Goal: Information Seeking & Learning: Learn about a topic

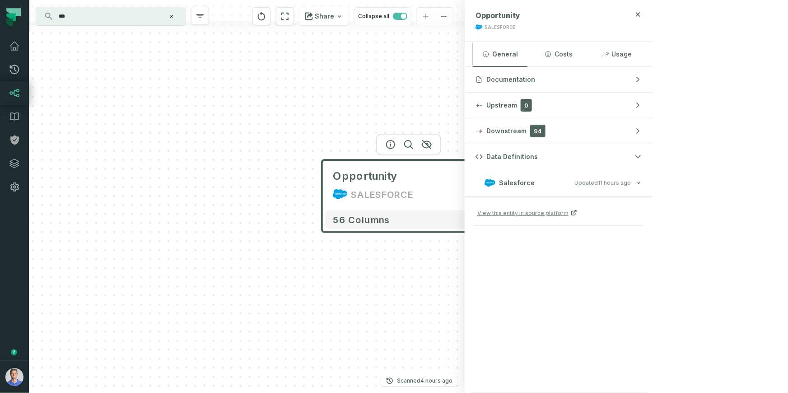
drag, startPoint x: 776, startPoint y: 14, endPoint x: 730, endPoint y: 26, distance: 48.1
click at [642, 14] on icon "button" at bounding box center [638, 14] width 7 height 7
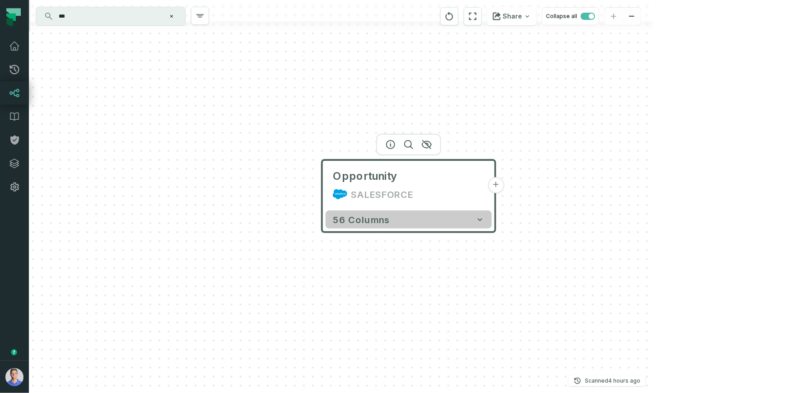
click at [485, 222] on button "56 columns" at bounding box center [409, 219] width 166 height 18
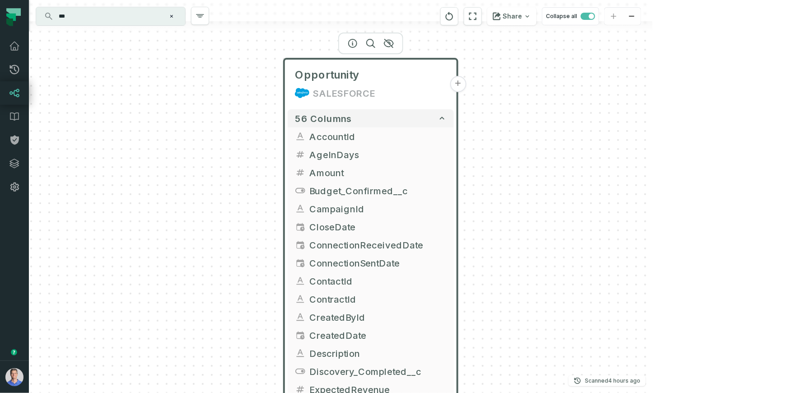
drag, startPoint x: 618, startPoint y: 140, endPoint x: 580, endPoint y: 38, distance: 108.5
click at [580, 38] on div "Opportunity SALESFORCE + 56 columns AccountId AgeInDays Amount + Budget_Confirm…" at bounding box center [341, 196] width 624 height 393
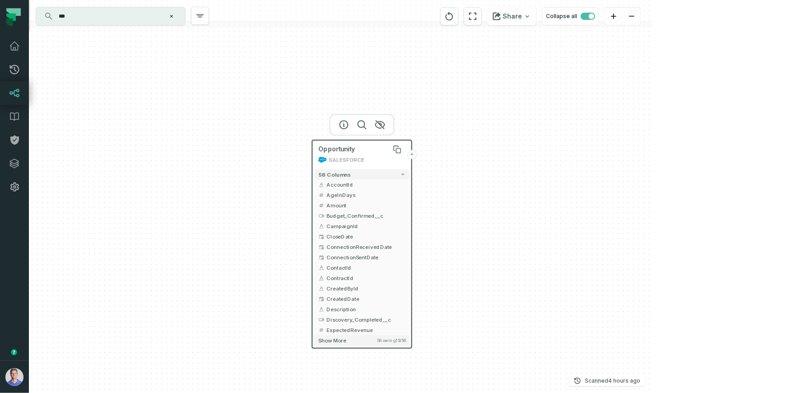
click at [335, 152] on span "Opportunity" at bounding box center [336, 149] width 37 height 8
click at [413, 156] on button "+" at bounding box center [411, 154] width 9 height 9
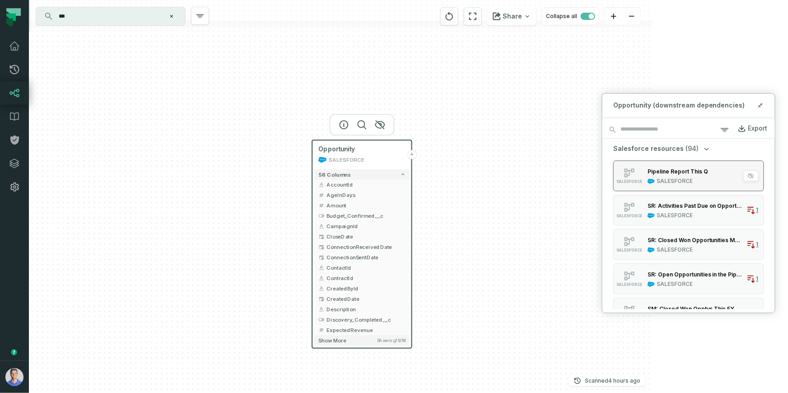
click at [673, 178] on div "SALESFORCE" at bounding box center [675, 181] width 36 height 7
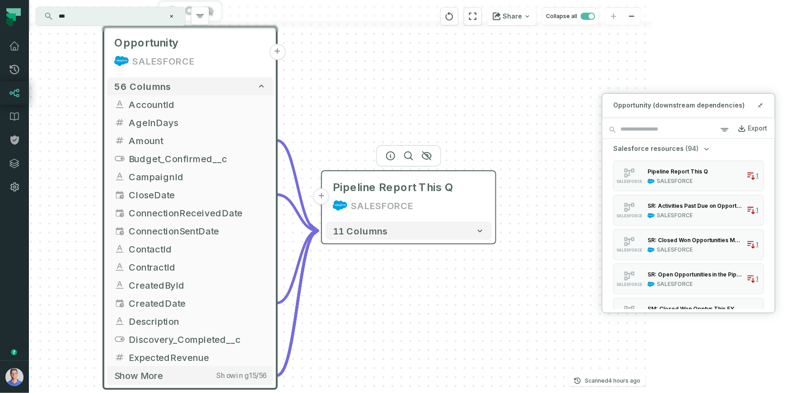
click at [324, 198] on button "+" at bounding box center [321, 196] width 16 height 16
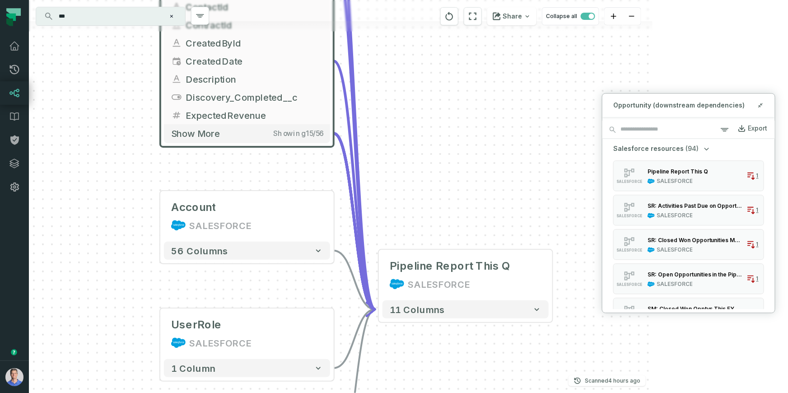
drag, startPoint x: 223, startPoint y: 179, endPoint x: 112, endPoint y: 257, distance: 135.6
click at [112, 257] on div "Account SALESFORCE + 56 columns UserRole SALESFORCE + 1 column User SALESFORCE …" at bounding box center [341, 196] width 624 height 393
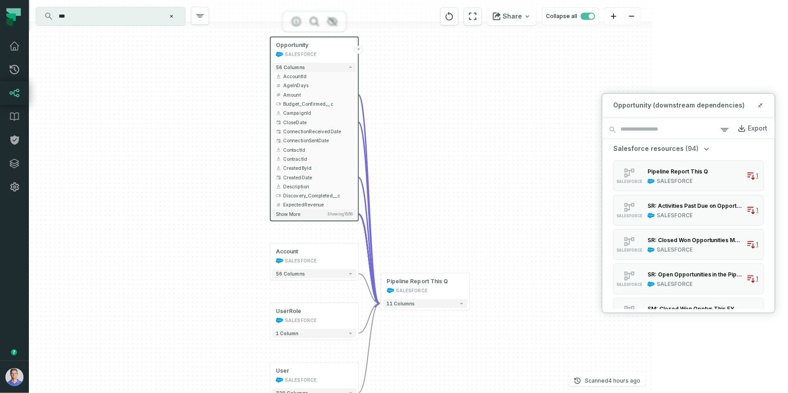
drag, startPoint x: 323, startPoint y: 141, endPoint x: 444, endPoint y: 164, distance: 124.0
click at [444, 164] on div "Account SALESFORCE + 56 columns UserRole SALESFORCE + 1 column User SALESFORCE …" at bounding box center [341, 196] width 624 height 393
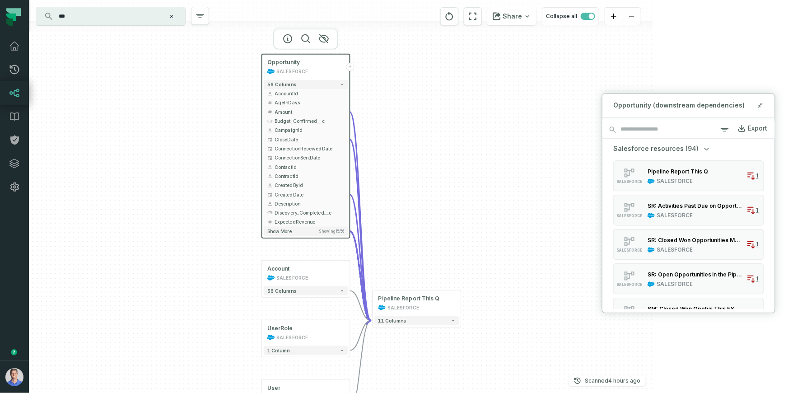
drag, startPoint x: 438, startPoint y: 172, endPoint x: 430, endPoint y: 190, distance: 19.8
click at [430, 190] on div "Account SALESFORCE + 56 columns UserRole SALESFORCE + 1 column User SALESFORCE …" at bounding box center [341, 196] width 624 height 393
click at [343, 291] on icon "button" at bounding box center [342, 291] width 5 height 5
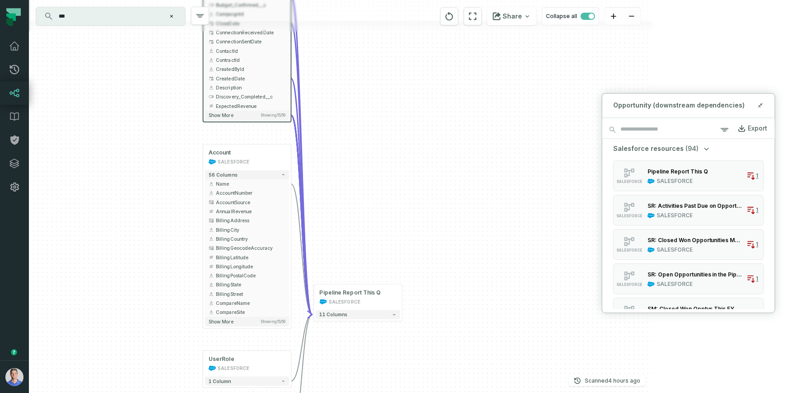
drag, startPoint x: 425, startPoint y: 250, endPoint x: 370, endPoint y: 152, distance: 112.5
click at [370, 152] on div "Account SALESFORCE + 56 columns Name + AccountNumber AccountSource AnnualRevenu…" at bounding box center [341, 196] width 624 height 393
click at [228, 183] on span "Name" at bounding box center [251, 184] width 70 height 7
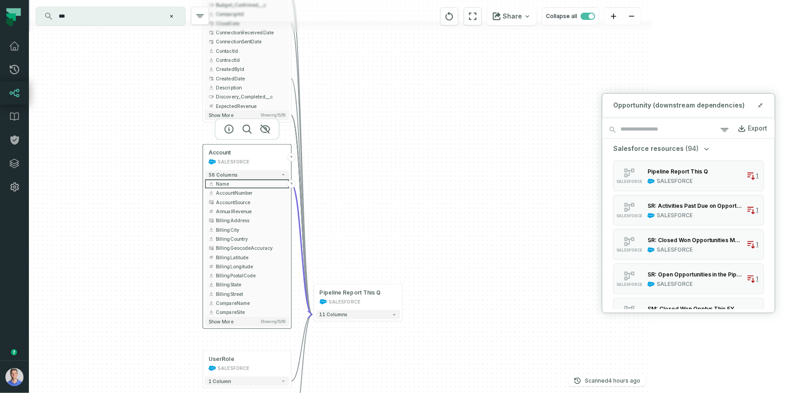
click at [246, 157] on div "Account SALESFORCE" at bounding box center [247, 157] width 84 height 22
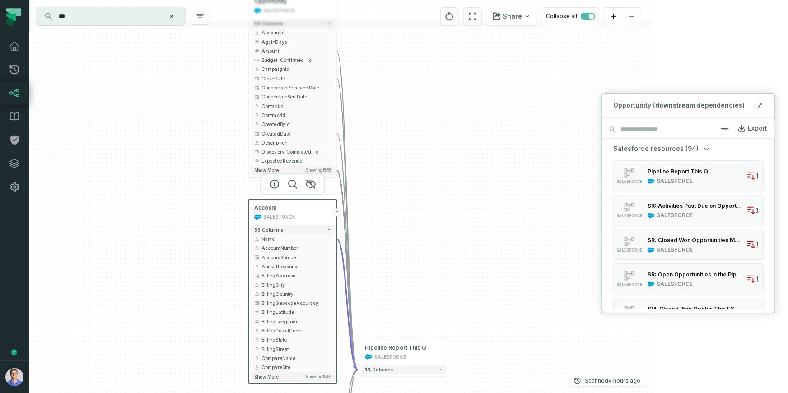
drag, startPoint x: 411, startPoint y: 152, endPoint x: 457, endPoint y: 207, distance: 71.5
click at [457, 207] on div "Account SALESFORCE + 56 columns Name + AccountNumber AccountSource AnnualRevenu…" at bounding box center [341, 196] width 624 height 393
click at [15, 375] on img "button" at bounding box center [14, 377] width 18 height 18
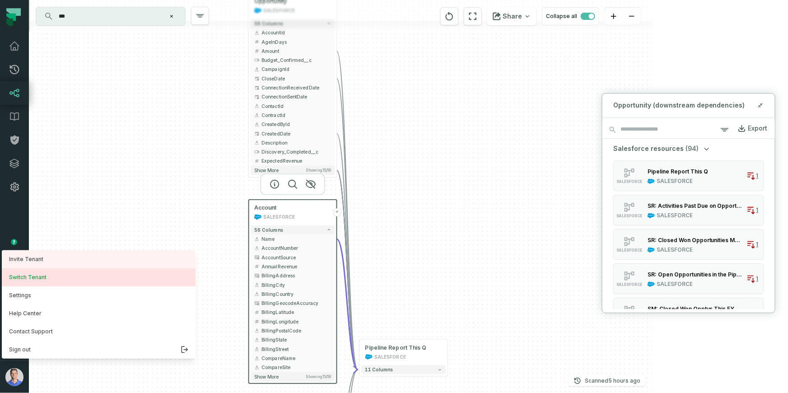
click at [37, 281] on button "Switch Tenant" at bounding box center [99, 277] width 194 height 18
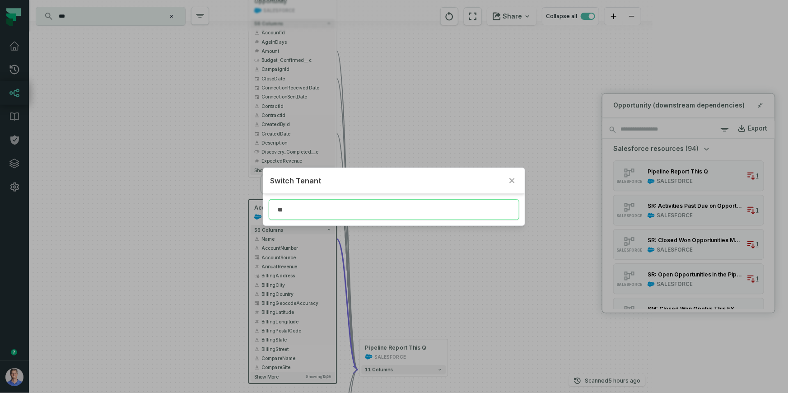
type input "*"
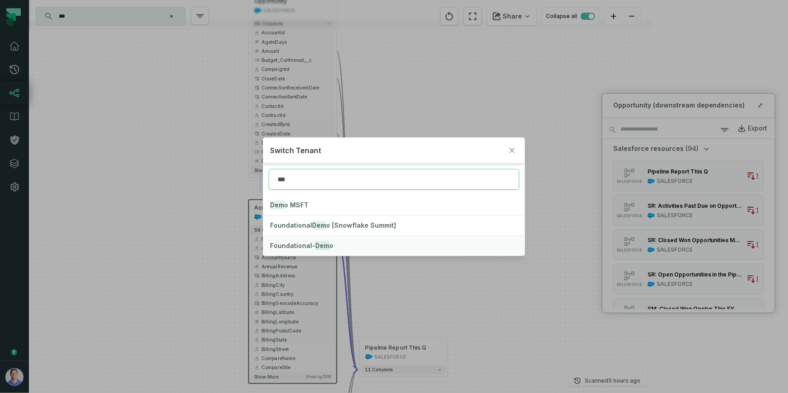
type input "***"
click at [316, 242] on mark "Dem" at bounding box center [323, 245] width 14 height 9
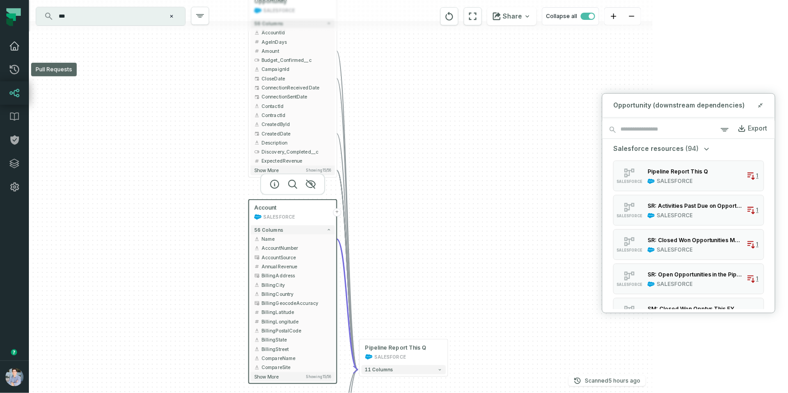
click at [17, 45] on icon at bounding box center [14, 46] width 11 height 11
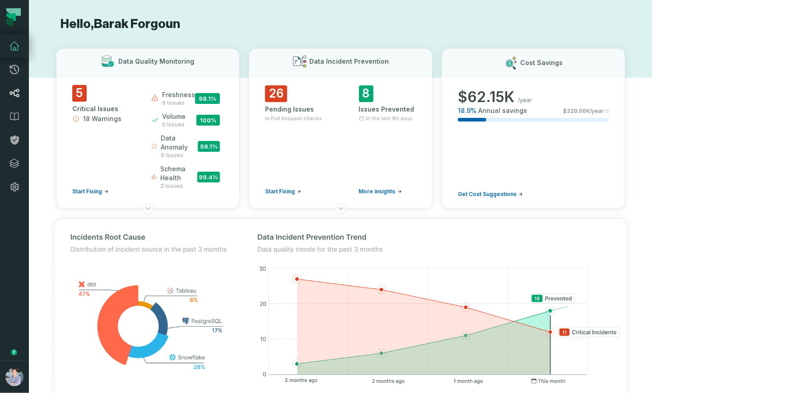
click at [17, 91] on icon at bounding box center [14, 93] width 11 height 11
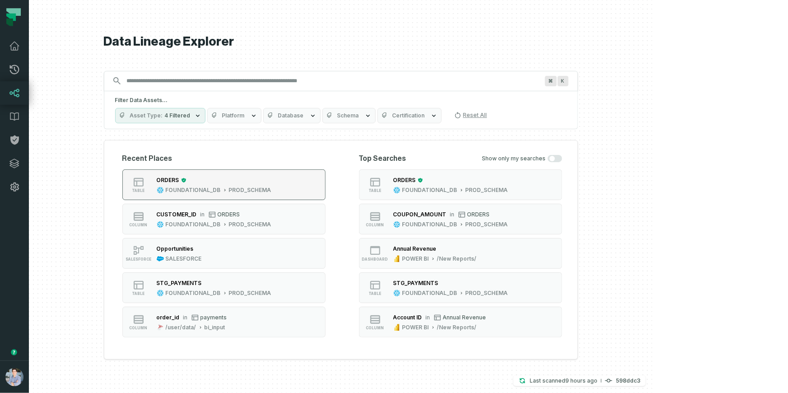
click at [271, 178] on div "ORDERS" at bounding box center [214, 180] width 115 height 9
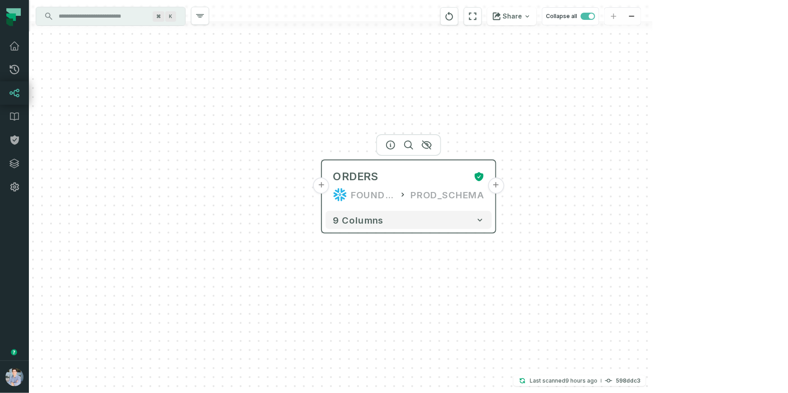
click at [326, 185] on button "+" at bounding box center [321, 186] width 16 height 16
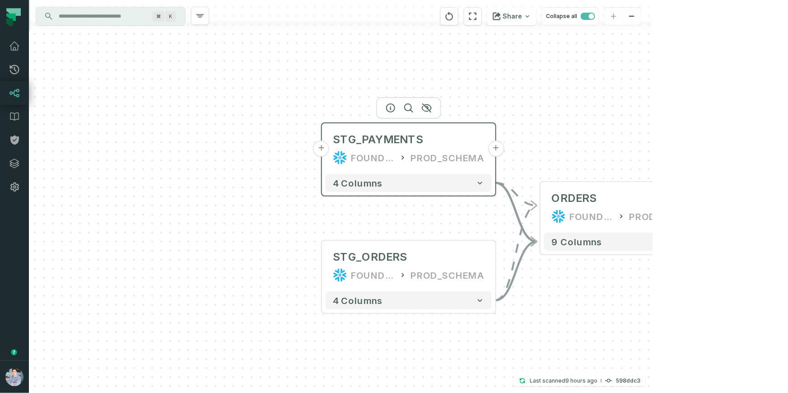
click at [323, 150] on button "+" at bounding box center [321, 148] width 16 height 16
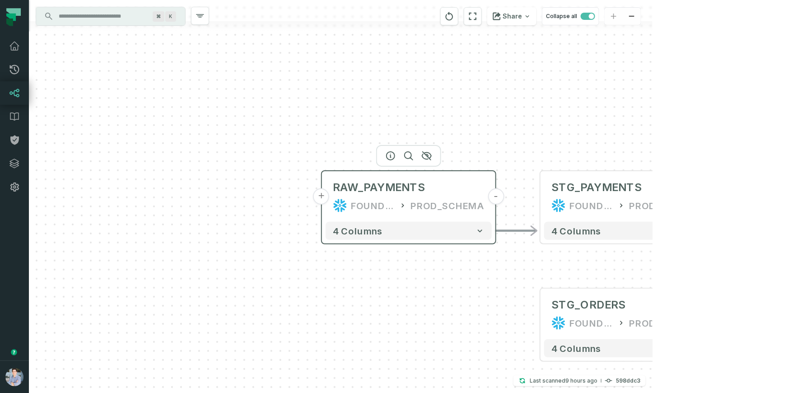
click at [323, 193] on button "+" at bounding box center [321, 196] width 16 height 16
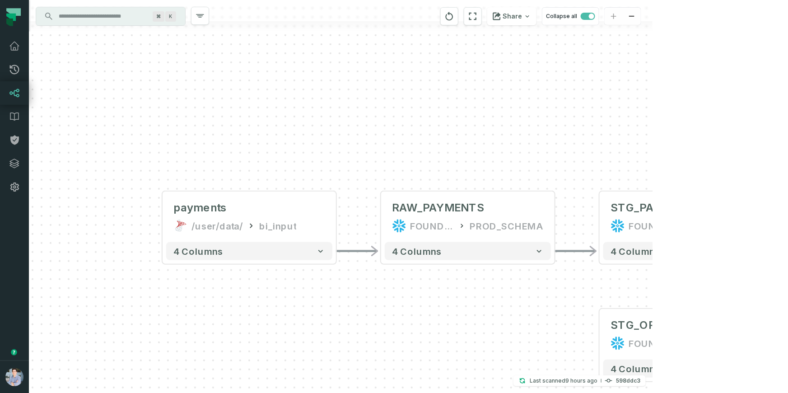
drag, startPoint x: 685, startPoint y: 91, endPoint x: 508, endPoint y: 125, distance: 179.9
click at [509, 116] on div "+ payments /user/data/ bi_input - 4 columns - RAW_PAYMENTS FOUNDATIONAL_DB PROD…" at bounding box center [341, 196] width 624 height 393
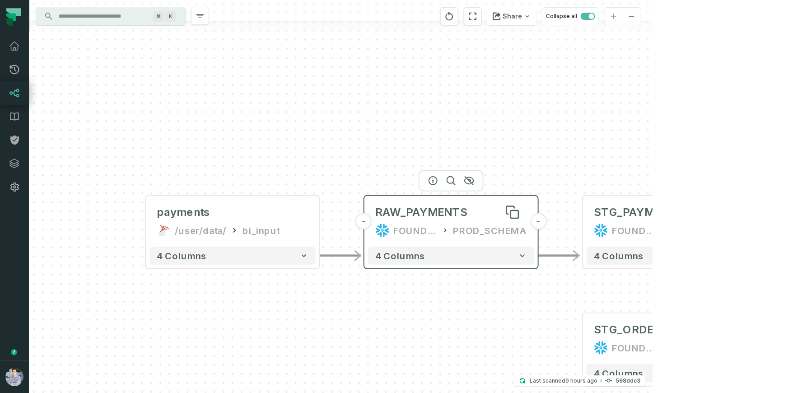
click at [484, 217] on div "RAW_PAYMENTS" at bounding box center [451, 212] width 152 height 14
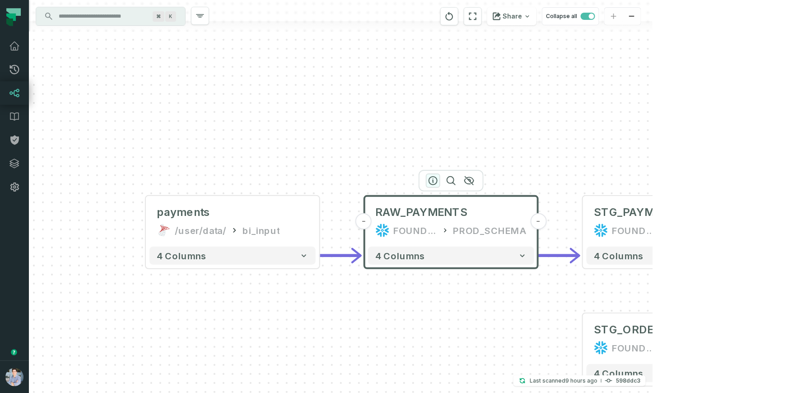
click at [433, 180] on icon "button" at bounding box center [433, 181] width 8 height 8
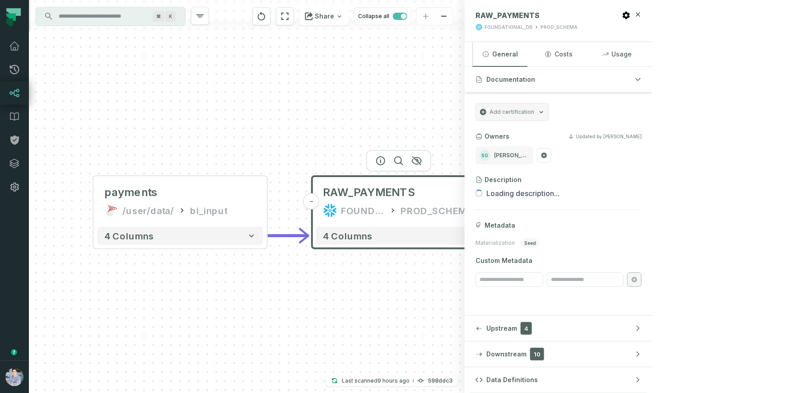
drag, startPoint x: 524, startPoint y: 116, endPoint x: 479, endPoint y: 98, distance: 48.8
click at [465, 98] on div "+ payments /user/data/ bi_input - 4 columns - RAW_PAYMENTS FOUNDATIONAL_DB PROD…" at bounding box center [247, 196] width 436 height 393
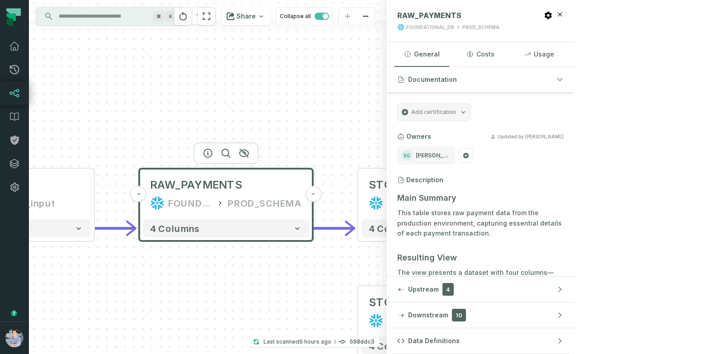
drag, startPoint x: 448, startPoint y: 109, endPoint x: 275, endPoint y: 102, distance: 172.7
click at [275, 102] on div "+ payments /user/data/ bi_input - 4 columns - RAW_PAYMENTS FOUNDATIONAL_DB PROD…" at bounding box center [207, 177] width 357 height 354
click at [386, 108] on div "+ payments /user/data/ bi_input - 4 columns - RAW_PAYMENTS FOUNDATIONAL_DB PROD…" at bounding box center [207, 177] width 357 height 354
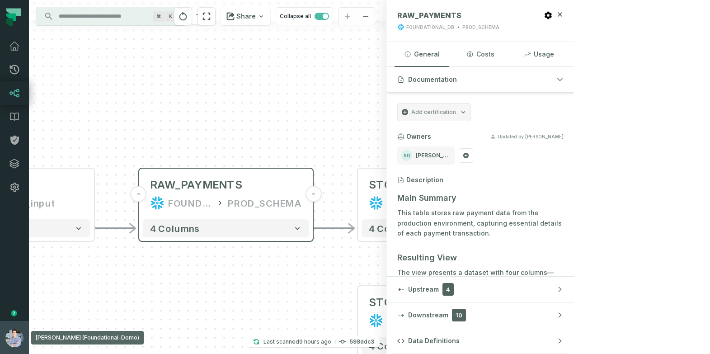
click at [9, 341] on img "button" at bounding box center [14, 338] width 18 height 18
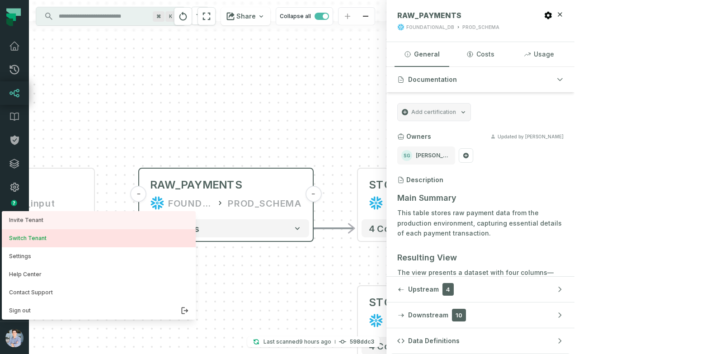
click at [49, 240] on button "Switch Tenant" at bounding box center [99, 238] width 194 height 18
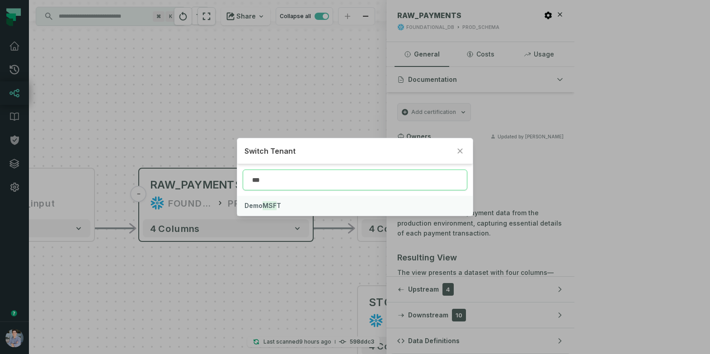
type input "***"
click at [264, 201] on mark "MSF" at bounding box center [269, 205] width 14 height 9
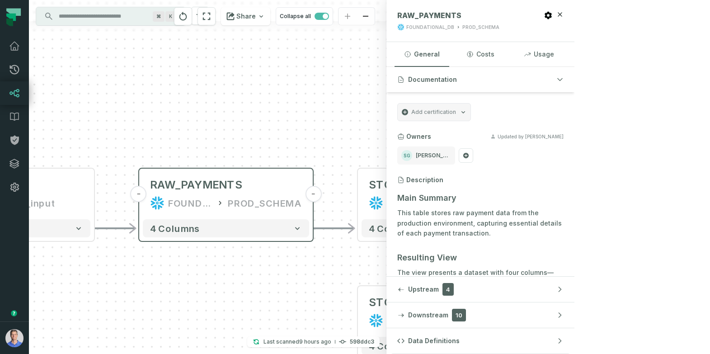
click at [13, 97] on icon at bounding box center [14, 93] width 11 height 11
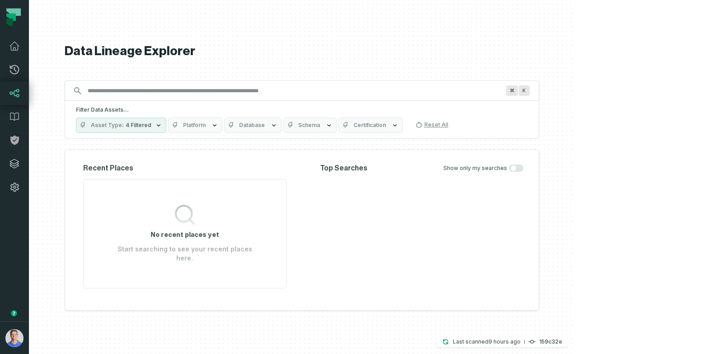
click at [222, 93] on input "Discovery Provider cmdk menu" at bounding box center [293, 91] width 423 height 14
type input "*"
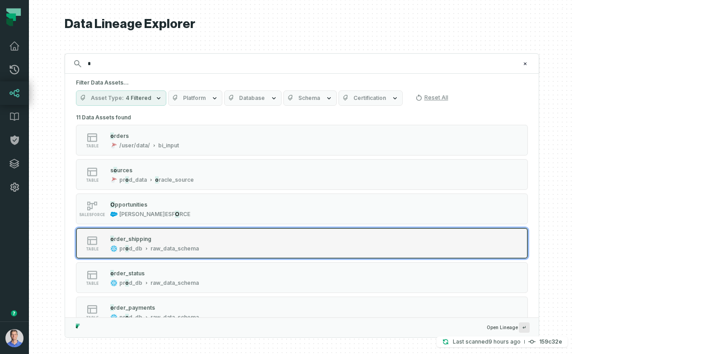
type input "*"
click at [199, 250] on div "raw_data_schema" at bounding box center [174, 248] width 48 height 7
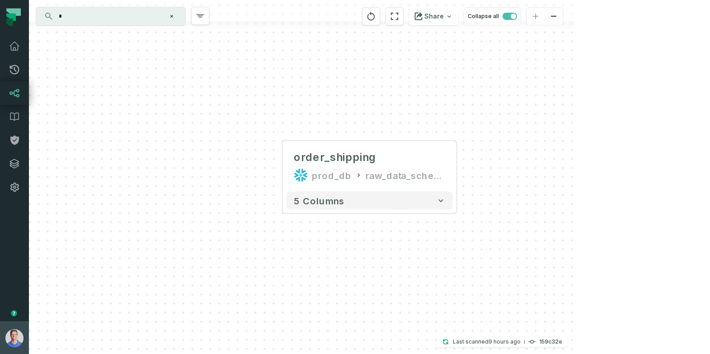
click at [18, 335] on img "button" at bounding box center [14, 338] width 18 height 18
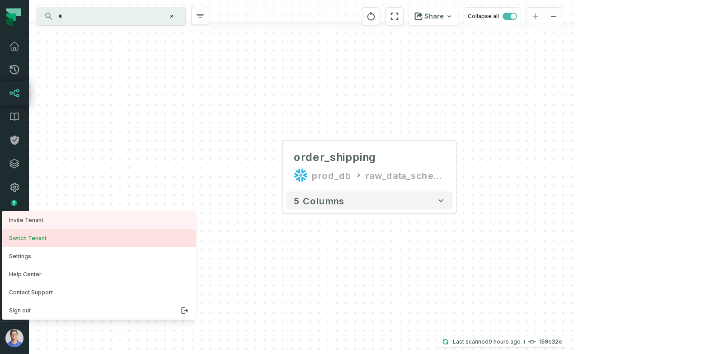
click at [51, 239] on button "Switch Tenant" at bounding box center [99, 238] width 194 height 18
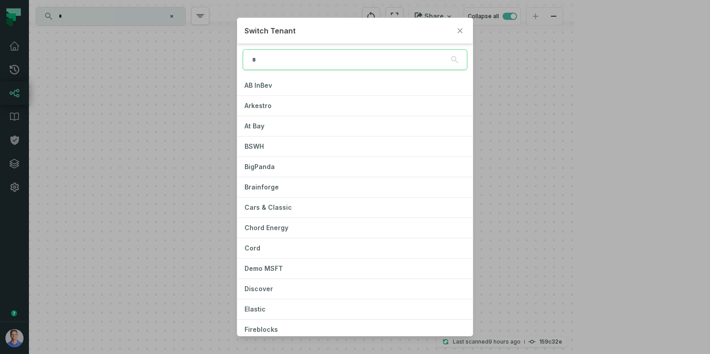
click at [264, 57] on input "search" at bounding box center [355, 59] width 225 height 21
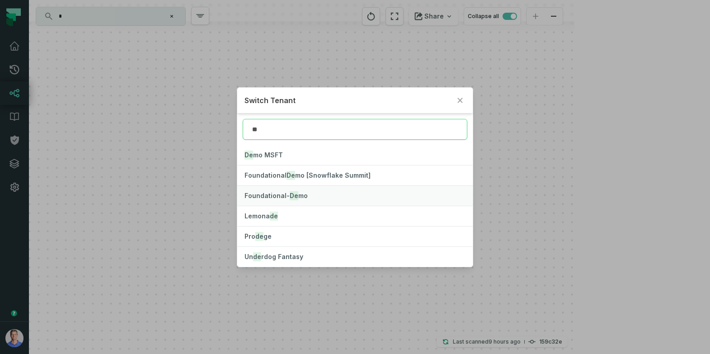
type input "**"
click at [280, 197] on span "Foundational- De mo" at bounding box center [275, 196] width 63 height 8
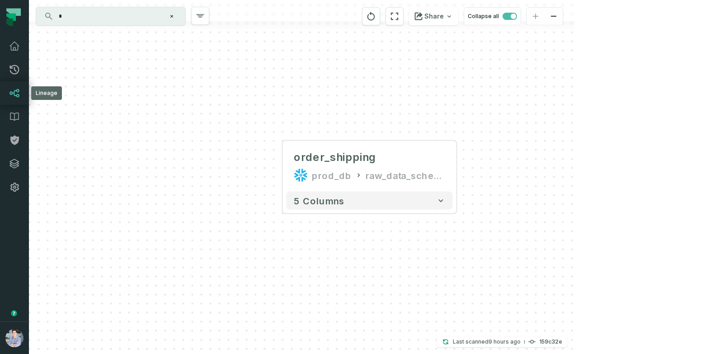
click at [19, 96] on icon at bounding box center [14, 93] width 11 height 11
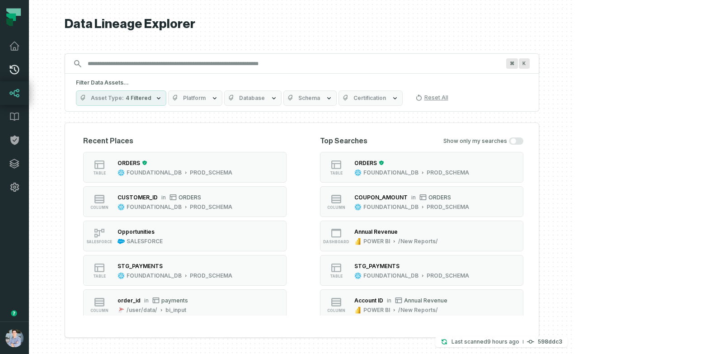
click at [18, 66] on icon at bounding box center [14, 69] width 9 height 9
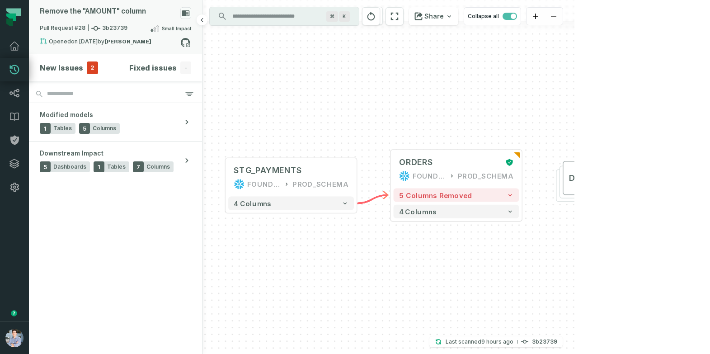
click at [167, 33] on div "Small Impact" at bounding box center [170, 28] width 41 height 11
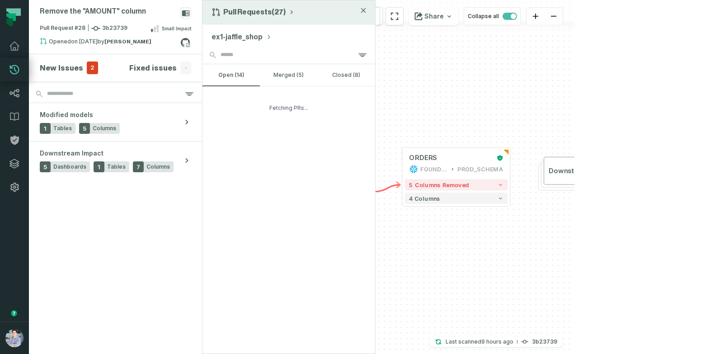
click at [268, 13] on button "Pull Requests (27)" at bounding box center [253, 12] width 84 height 9
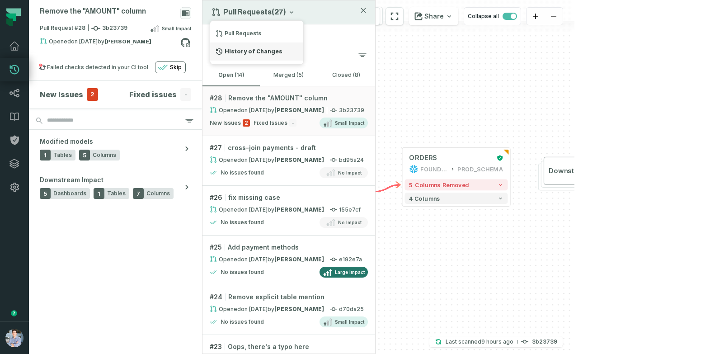
click at [250, 49] on div "History of Changes" at bounding box center [256, 51] width 93 height 18
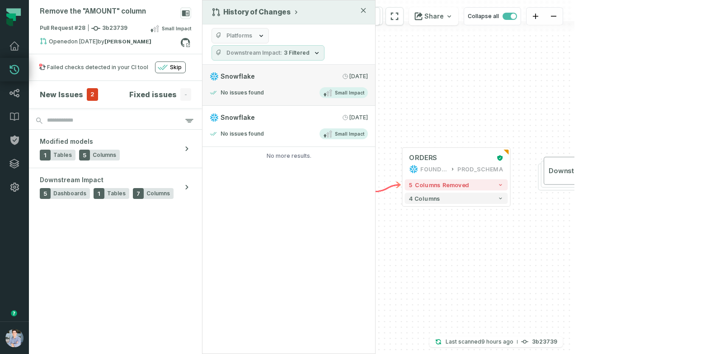
click at [262, 87] on div "No issues found Small Impact" at bounding box center [289, 92] width 158 height 11
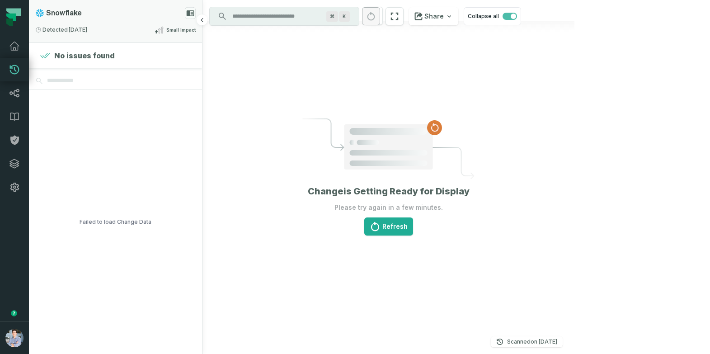
click at [161, 25] on div "Small Impact" at bounding box center [174, 29] width 41 height 11
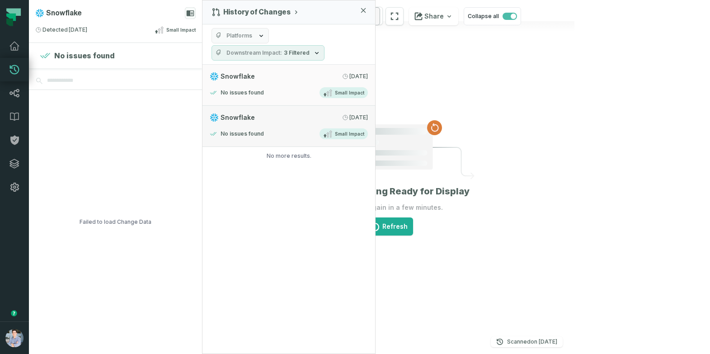
click at [280, 127] on link "Snowflake [DATE] 2:00:20 AM No issues found Small Impact" at bounding box center [288, 126] width 173 height 41
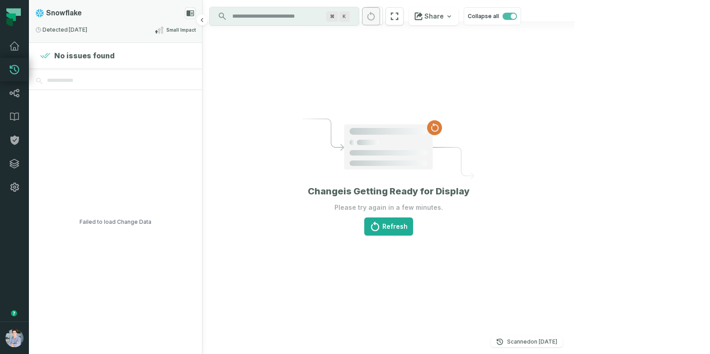
click at [147, 30] on div "Detected [DATE] 2:00:20 AM Small Impact" at bounding box center [115, 29] width 160 height 11
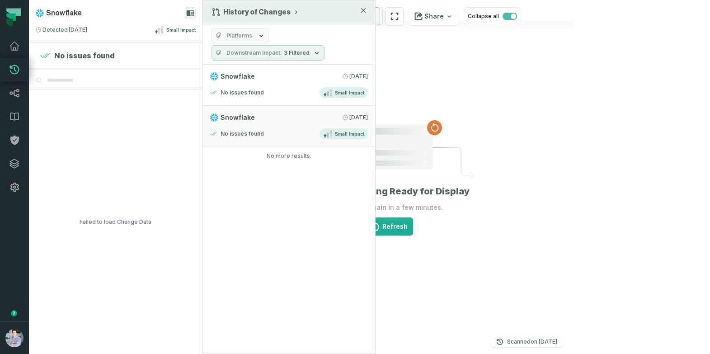
click at [261, 16] on button "History of Changes" at bounding box center [255, 12] width 88 height 9
click at [243, 33] on div "Pull Requests" at bounding box center [256, 33] width 93 height 18
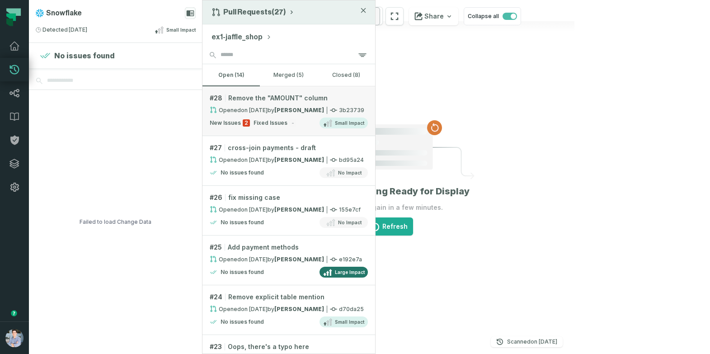
click at [297, 105] on link "# 28 Remove the "AMOUNT" column Opened [DATE] 11:00:25 PM by [PERSON_NAME] 3b23…" at bounding box center [288, 111] width 173 height 50
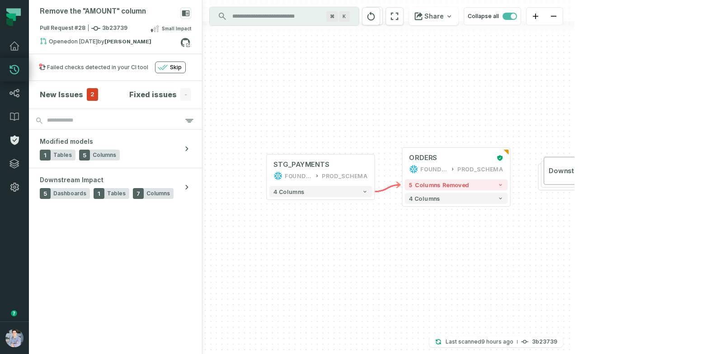
click at [18, 143] on icon at bounding box center [14, 140] width 11 height 11
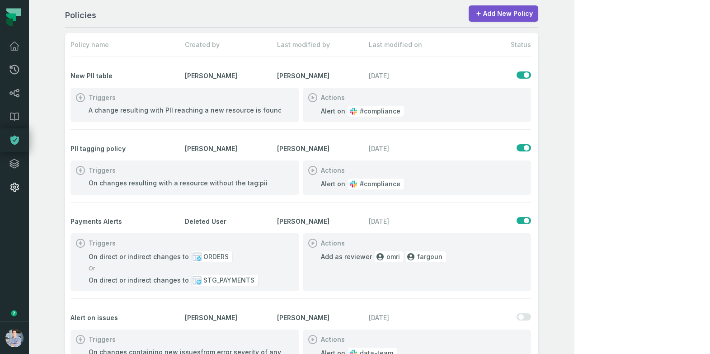
click at [14, 189] on icon at bounding box center [14, 186] width 9 height 9
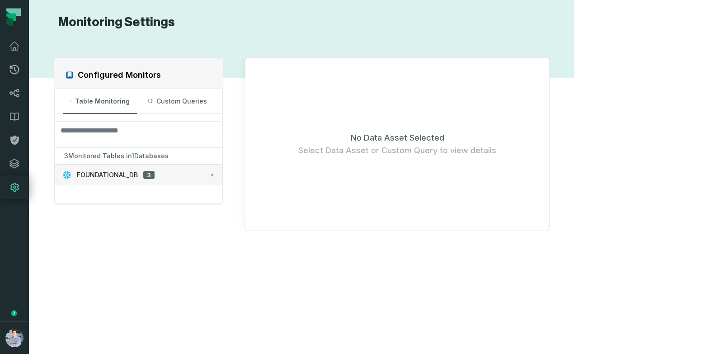
click at [154, 174] on span "3" at bounding box center [148, 175] width 11 height 9
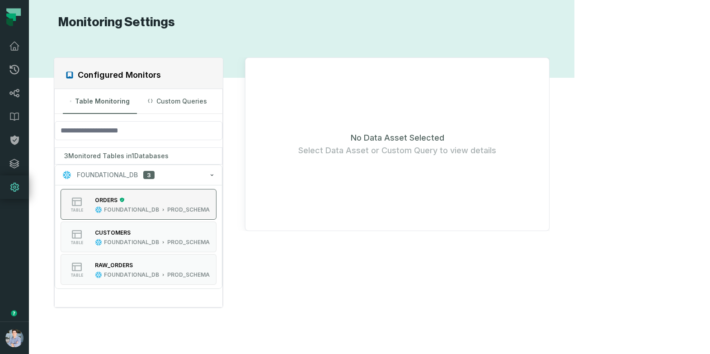
click at [168, 207] on div "FOUNDATIONAL_DB PROD_SCHEMA" at bounding box center [152, 209] width 115 height 7
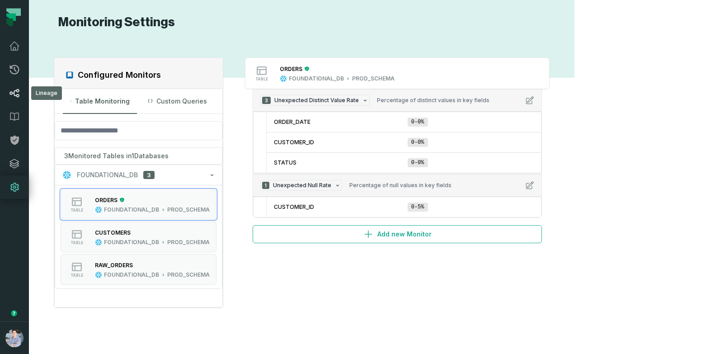
click at [17, 99] on link "Lineage" at bounding box center [14, 92] width 29 height 23
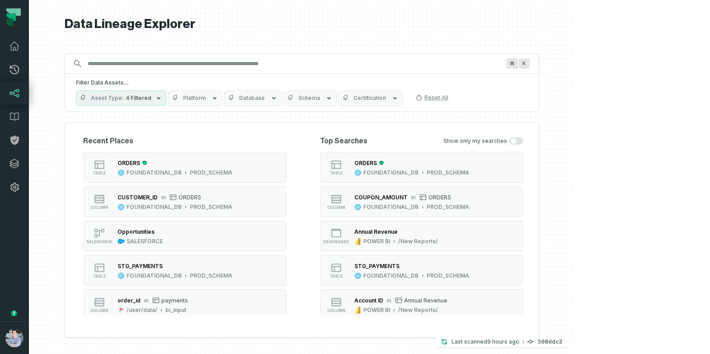
click at [96, 121] on div at bounding box center [301, 177] width 545 height 354
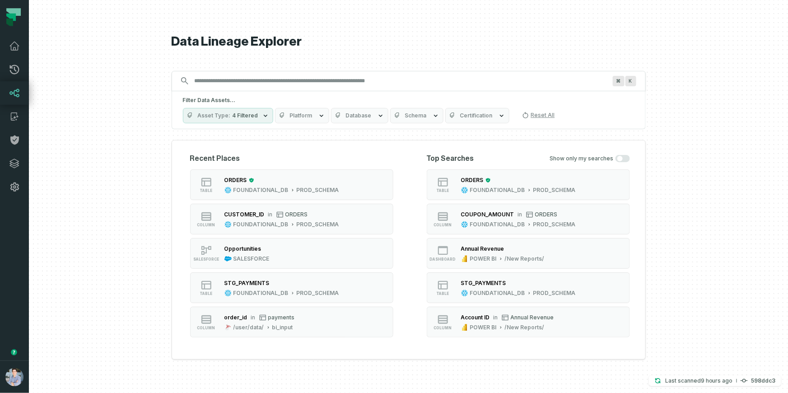
click at [709, 159] on div at bounding box center [408, 196] width 759 height 393
click at [682, 79] on div at bounding box center [408, 196] width 759 height 393
click at [500, 38] on h1 "Data Lineage Explorer" at bounding box center [409, 42] width 474 height 16
click at [150, 55] on div at bounding box center [408, 196] width 759 height 393
click at [103, 103] on div at bounding box center [408, 196] width 759 height 393
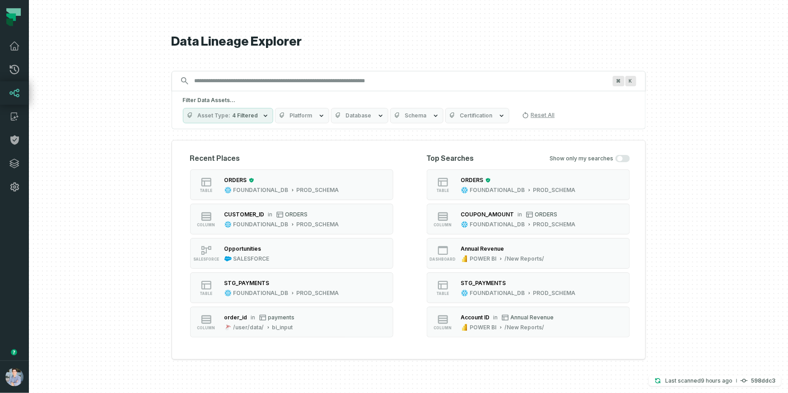
click at [292, 42] on h1 "Data Lineage Explorer" at bounding box center [409, 42] width 474 height 16
click at [409, 35] on h1 "Data Lineage Explorer" at bounding box center [409, 42] width 474 height 16
click at [538, 42] on h1 "Data Lineage Explorer" at bounding box center [409, 42] width 474 height 16
click at [656, 48] on div at bounding box center [408, 196] width 759 height 393
click at [687, 149] on div at bounding box center [408, 196] width 759 height 393
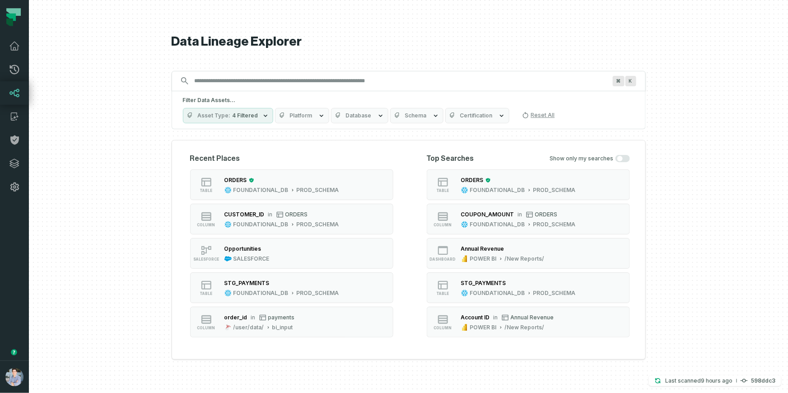
click at [569, 42] on h1 "Data Lineage Explorer" at bounding box center [409, 42] width 474 height 16
click at [349, 43] on h1 "Data Lineage Explorer" at bounding box center [409, 42] width 474 height 16
click at [256, 37] on h1 "Data Lineage Explorer" at bounding box center [409, 42] width 474 height 16
click at [146, 101] on div at bounding box center [408, 196] width 759 height 393
click at [22, 164] on link "Integrations" at bounding box center [14, 163] width 29 height 23
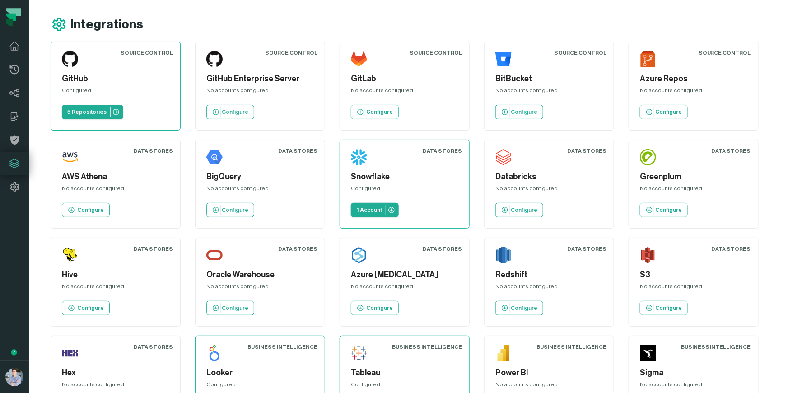
click at [397, 178] on h5 "Snowflake" at bounding box center [405, 177] width 108 height 12
click at [375, 206] on p "1 Account" at bounding box center [369, 209] width 26 height 7
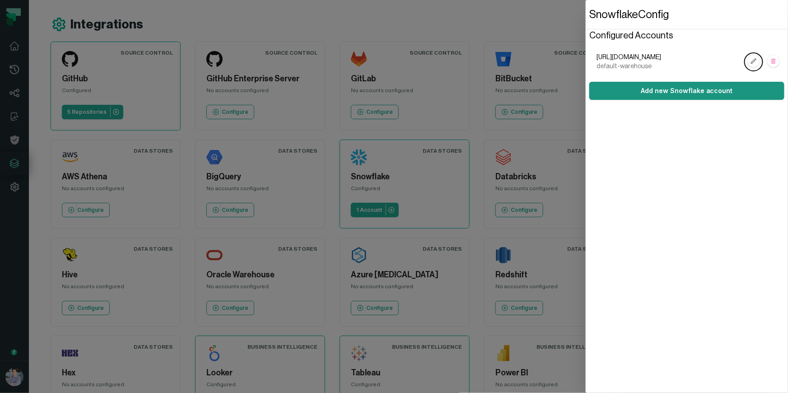
click at [682, 94] on button "Add new Snowflake account" at bounding box center [686, 91] width 195 height 18
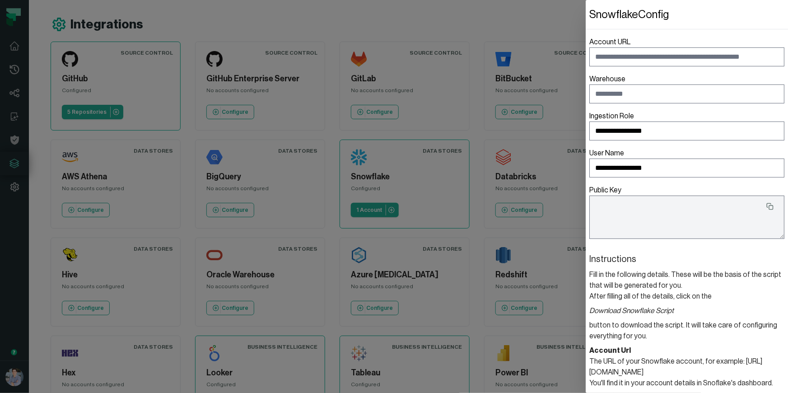
type textarea "**********"
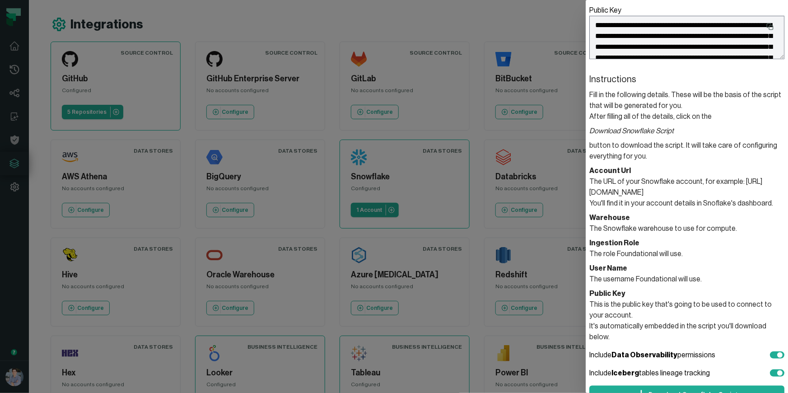
scroll to position [225, 0]
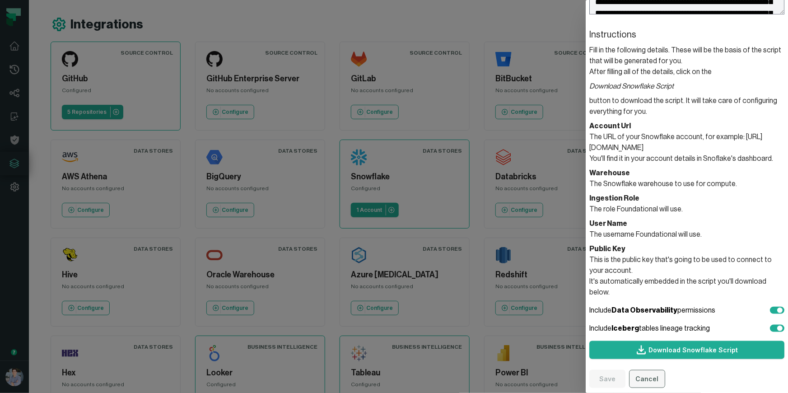
click at [655, 353] on button "Cancel" at bounding box center [647, 379] width 36 height 18
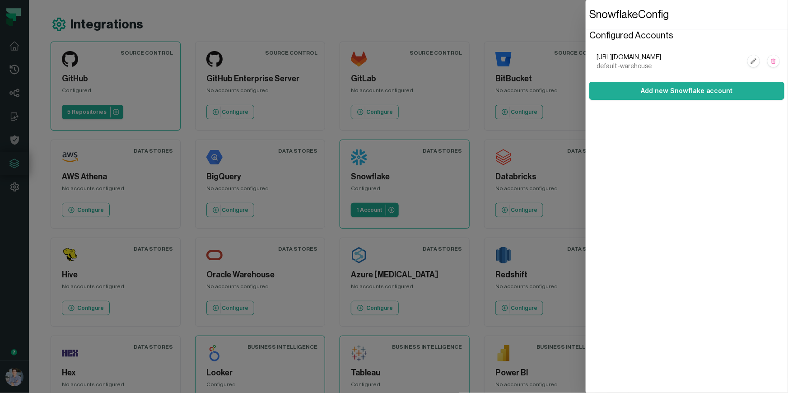
click at [586, 25] on dialog "Snowflake Config Configured Accounts https://foundational.snowflakecomputing.co…" at bounding box center [687, 196] width 202 height 393
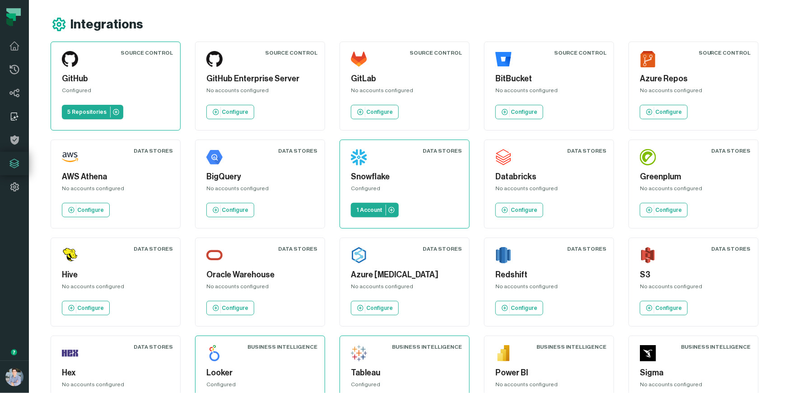
click at [11, 119] on icon at bounding box center [14, 116] width 6 height 8
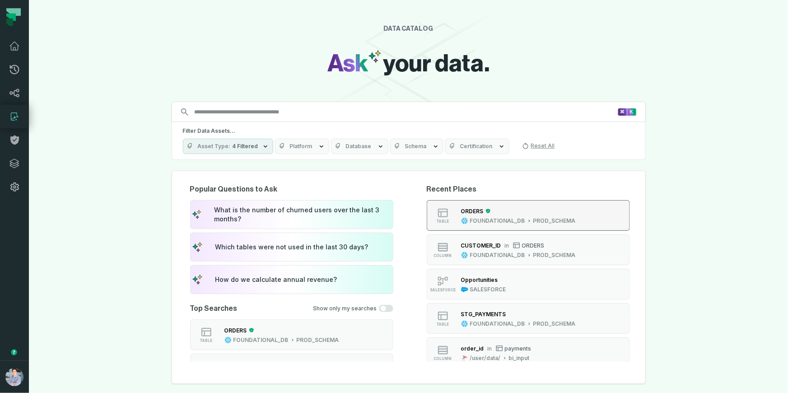
click at [486, 219] on div "FOUNDATIONAL_DB" at bounding box center [497, 220] width 55 height 7
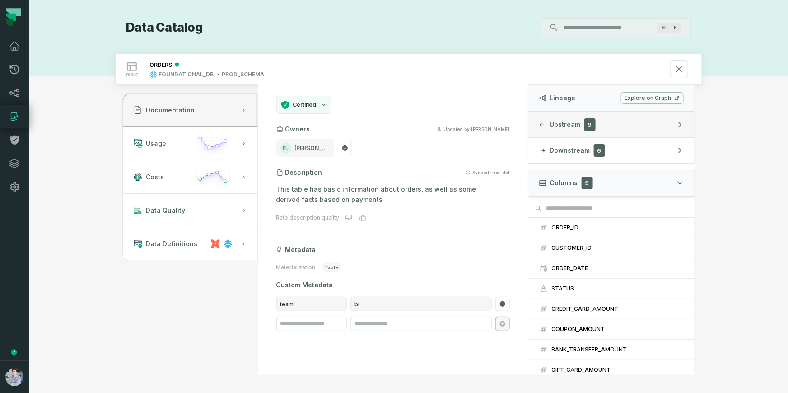
click at [660, 126] on button "Upstream 9" at bounding box center [612, 124] width 166 height 25
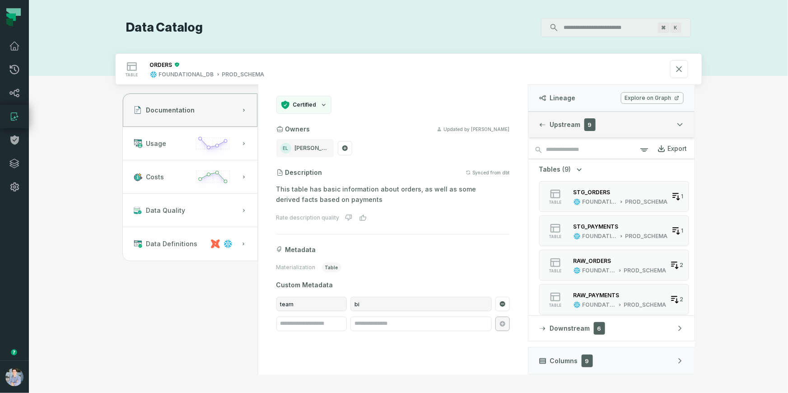
click at [671, 121] on button "Upstream 9" at bounding box center [612, 124] width 166 height 25
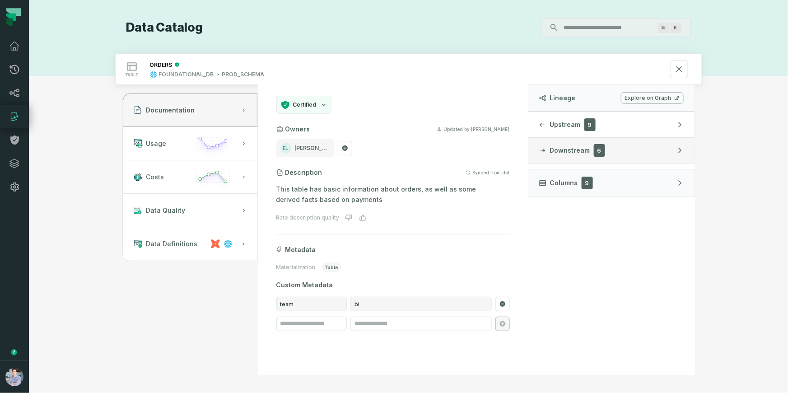
click at [655, 160] on button "Downstream 6" at bounding box center [612, 150] width 166 height 25
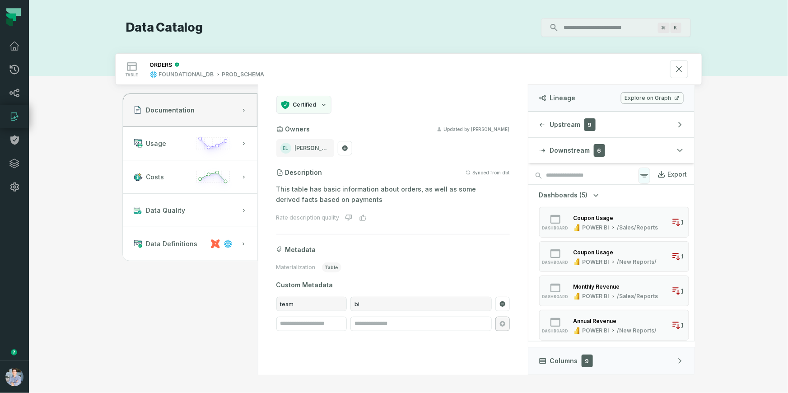
click at [640, 174] on icon "button" at bounding box center [644, 175] width 11 height 11
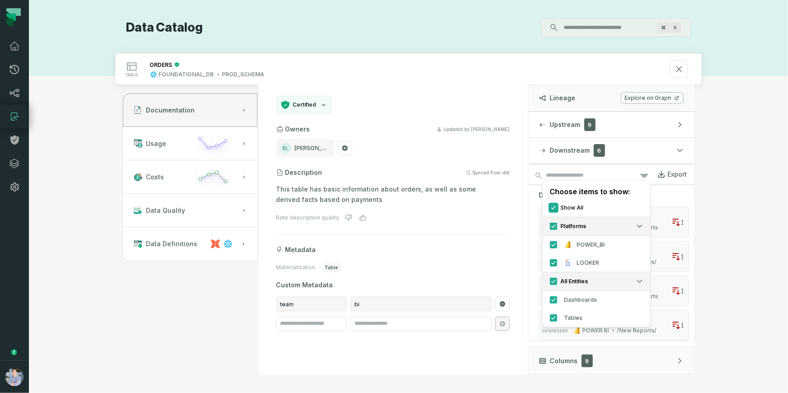
click at [550, 206] on button "Show All" at bounding box center [553, 207] width 7 height 7
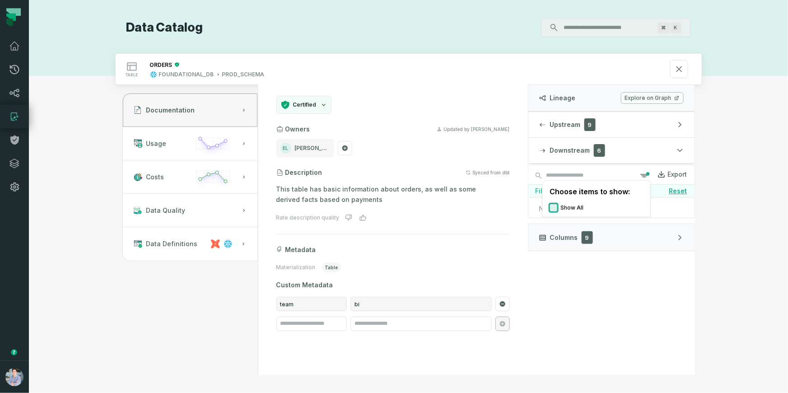
click at [553, 204] on button "Show All" at bounding box center [553, 207] width 7 height 7
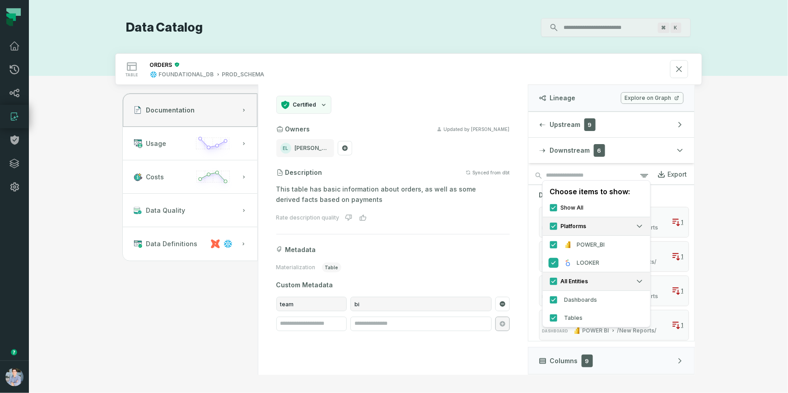
click at [550, 261] on button "LOOKER" at bounding box center [553, 262] width 7 height 7
click at [550, 243] on button "POWER_BI" at bounding box center [553, 244] width 7 height 7
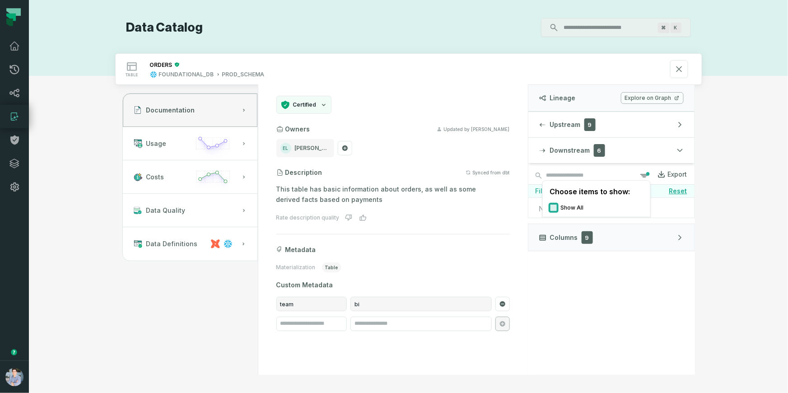
click at [555, 205] on button "Show All" at bounding box center [553, 207] width 7 height 7
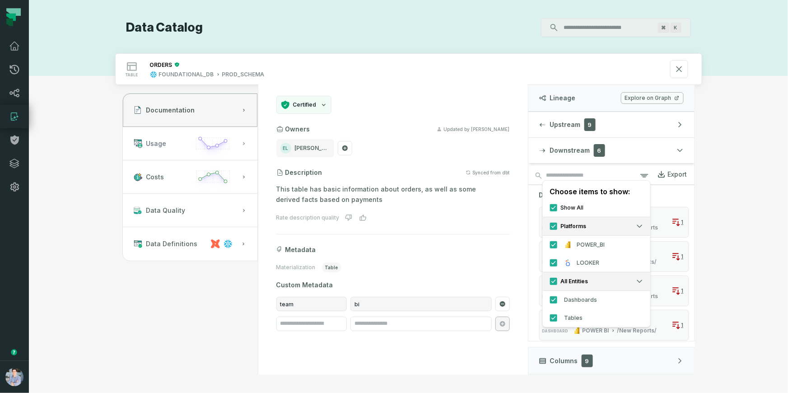
click at [160, 144] on span "Usage" at bounding box center [156, 143] width 20 height 9
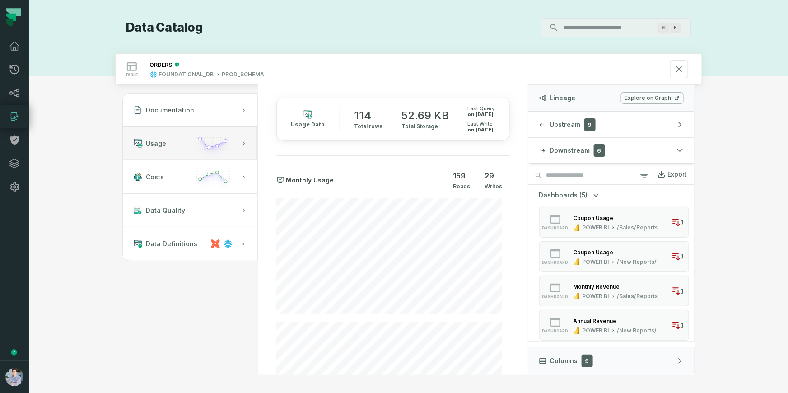
click at [338, 147] on div "Usage Data 114 Total rows 52.69 KB Total Storage Last Query 3/30/2025, 12:57:31…" at bounding box center [393, 329] width 255 height 489
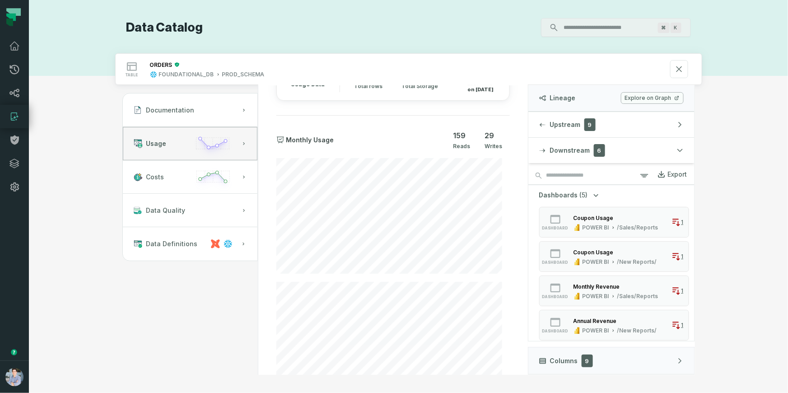
scroll to position [40, 0]
click at [186, 176] on button "Costs" at bounding box center [190, 176] width 135 height 33
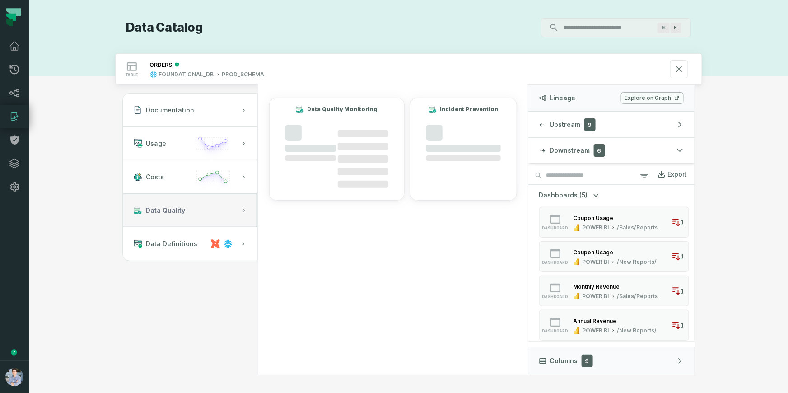
click at [201, 210] on button "Data Quality" at bounding box center [190, 210] width 135 height 33
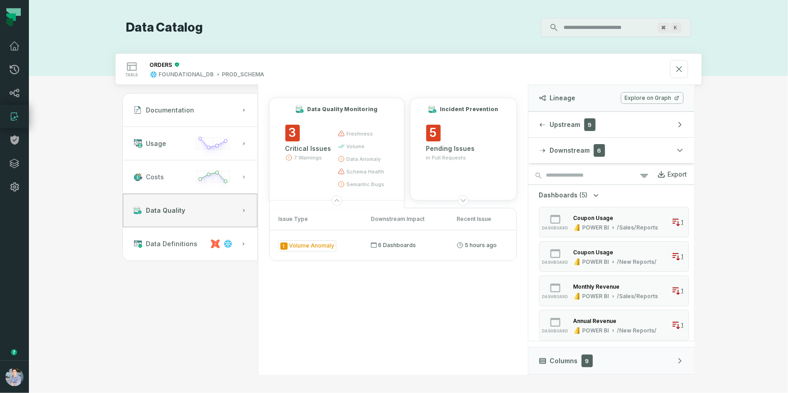
click at [192, 178] on icon "button" at bounding box center [213, 181] width 42 height 26
click at [201, 216] on button "Data Quality" at bounding box center [190, 210] width 135 height 33
click at [340, 242] on td "1 Volume Anomaly" at bounding box center [317, 245] width 94 height 30
click at [300, 242] on span "1 Volume Anomaly" at bounding box center [308, 245] width 58 height 11
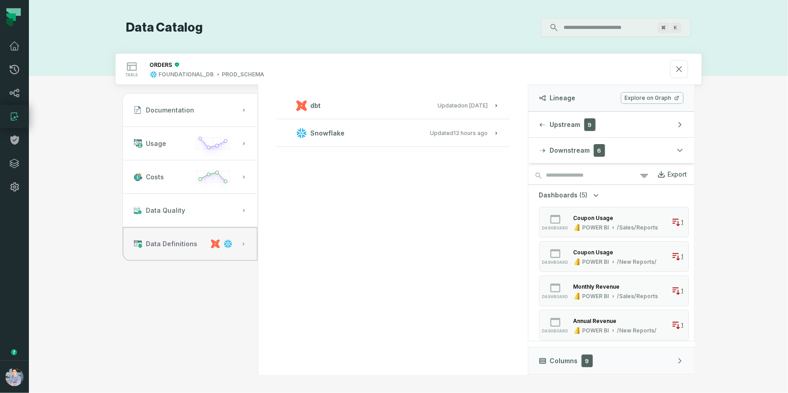
click at [200, 244] on button "Data Definitions" at bounding box center [190, 243] width 135 height 33
click at [326, 135] on span "Snowflake" at bounding box center [328, 133] width 34 height 9
click at [395, 107] on button "dbt Updated 1/6/2025, 1:15:21 PM" at bounding box center [393, 105] width 212 height 12
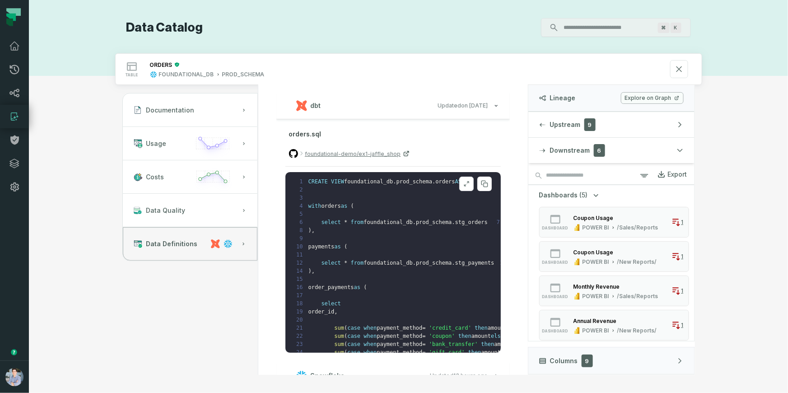
click at [463, 182] on icon at bounding box center [466, 183] width 6 height 7
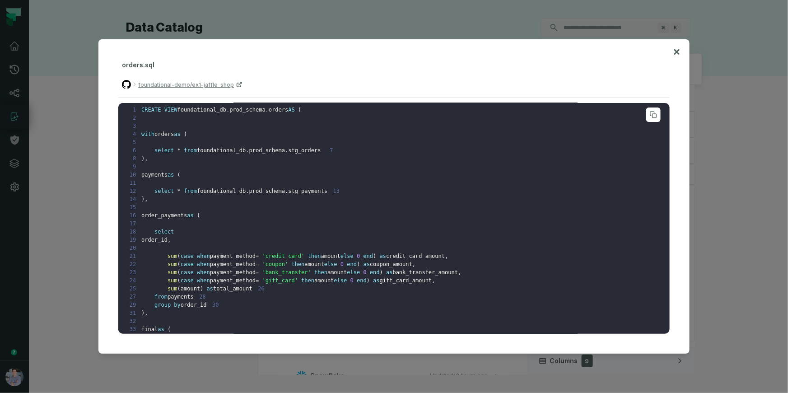
scroll to position [0, 0]
click at [676, 51] on icon at bounding box center [676, 51] width 5 height 5
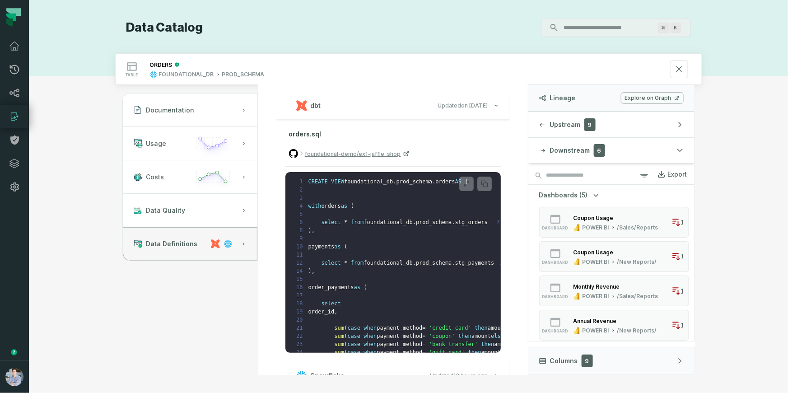
click at [494, 104] on icon "button" at bounding box center [496, 105] width 5 height 5
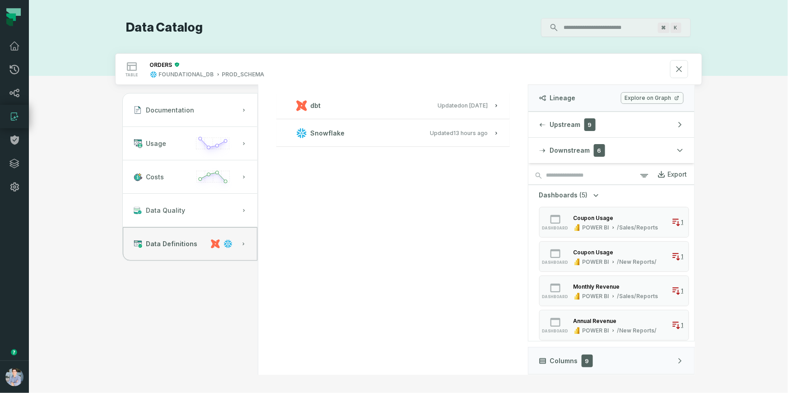
click at [491, 104] on button "dbt Updated 1/6/2025, 1:15:21 PM" at bounding box center [393, 105] width 212 height 12
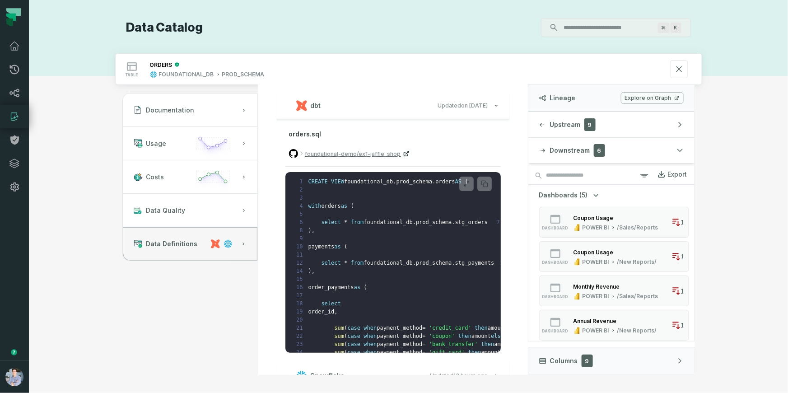
click at [360, 154] on span "foundational-demo/ex1-jaffle_shop" at bounding box center [353, 154] width 96 height 9
click at [709, 108] on div "Data Catalog ⌘ K table ORDERS FOUNDATIONAL_DB PROD_SCHEMA Documentation Usage C…" at bounding box center [408, 196] width 759 height 393
click at [9, 166] on icon at bounding box center [14, 163] width 11 height 11
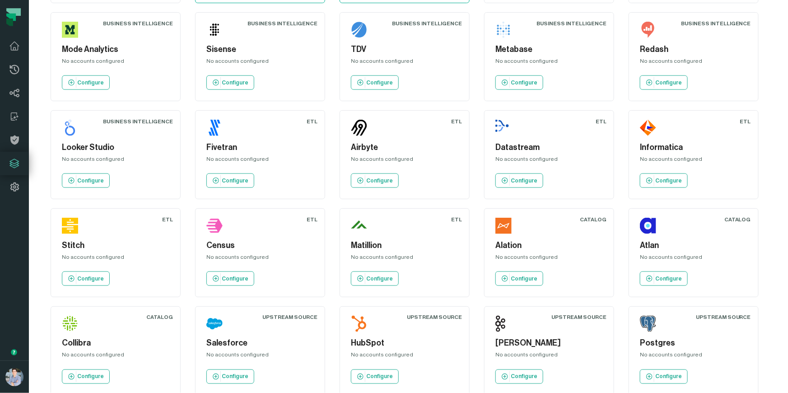
scroll to position [462, 0]
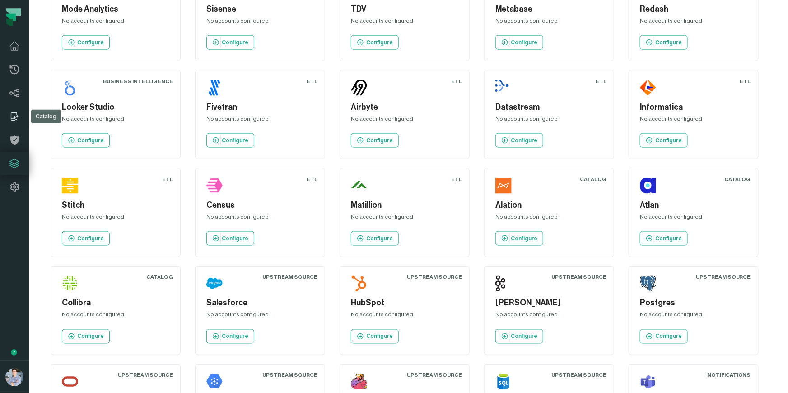
click at [14, 118] on icon at bounding box center [15, 117] width 3 height 3
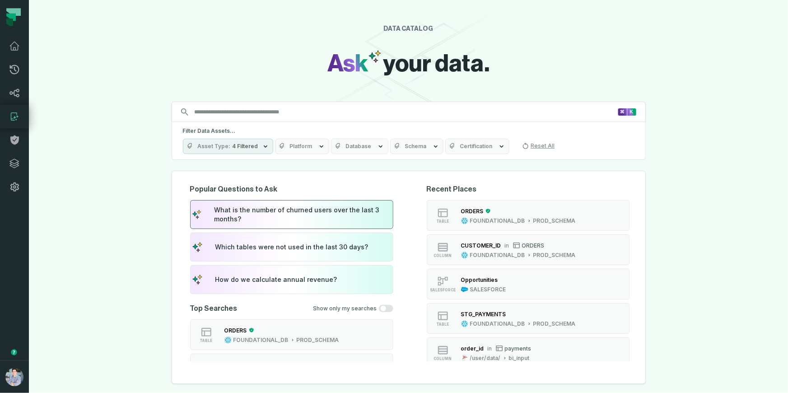
click at [298, 218] on div "What is the number of churned users over the last 3 months?" at bounding box center [302, 215] width 177 height 18
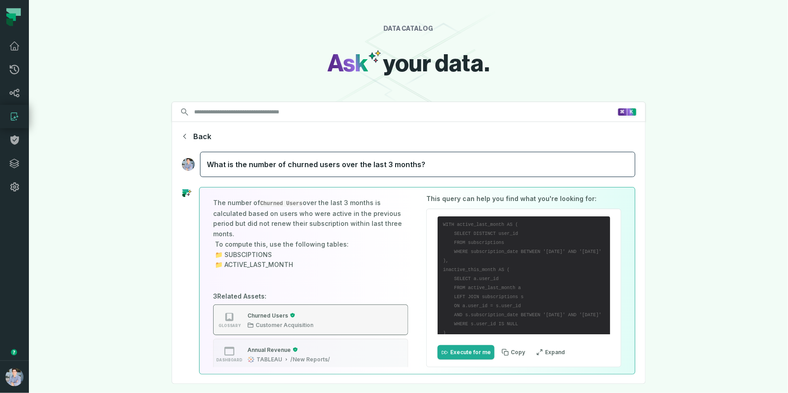
click at [314, 325] on div "Churned Users Customer Acquisition" at bounding box center [280, 320] width 73 height 18
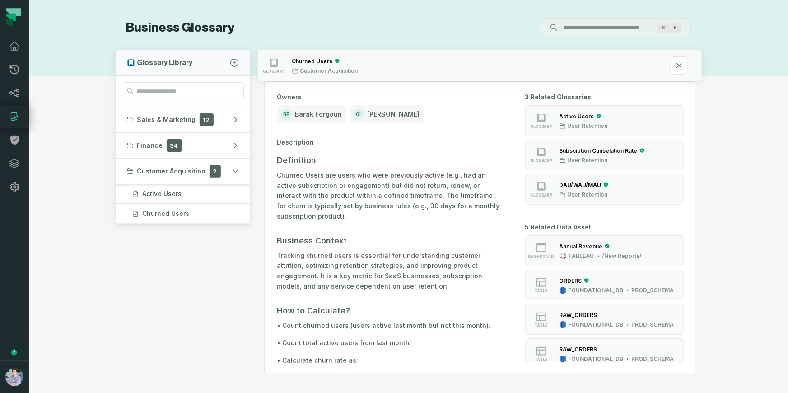
click at [17, 117] on icon at bounding box center [14, 116] width 11 height 11
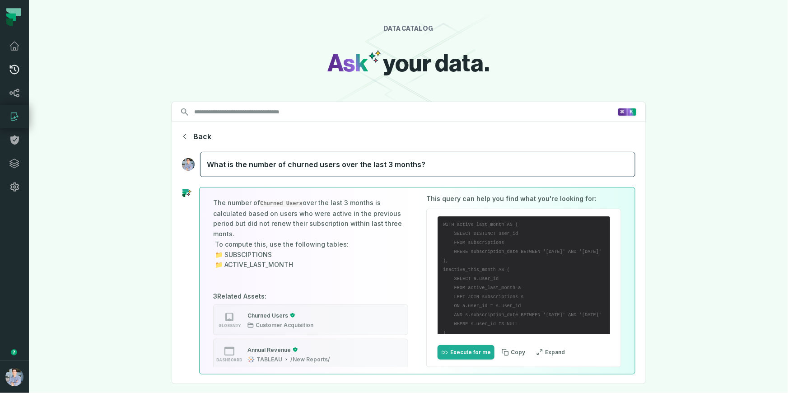
click at [16, 75] on icon at bounding box center [14, 69] width 11 height 11
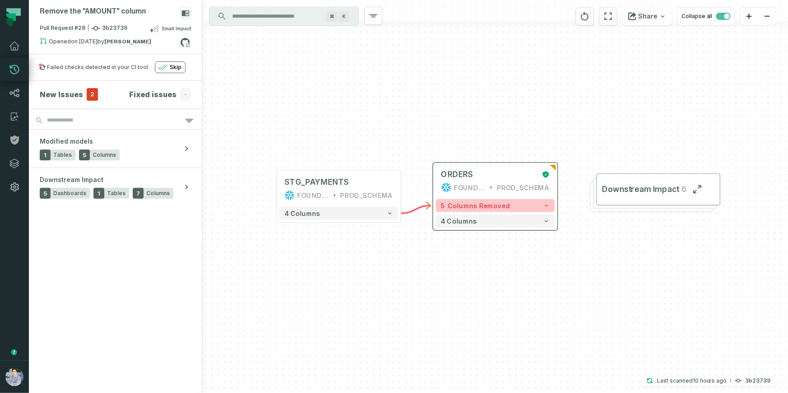
click at [547, 208] on icon "button" at bounding box center [546, 205] width 6 height 6
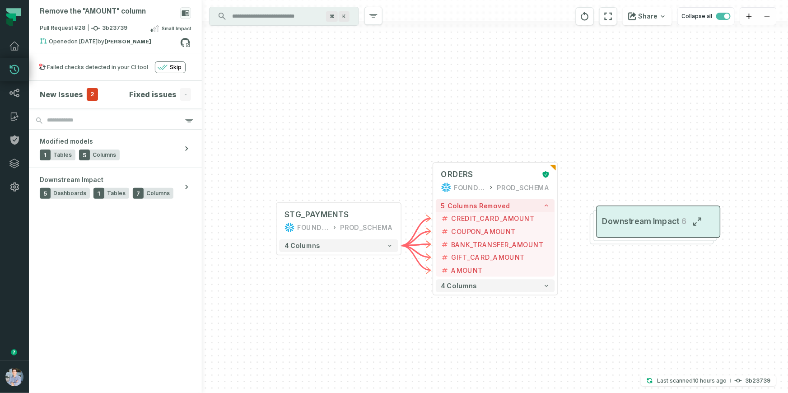
click at [677, 229] on button "Downstream Impact 6" at bounding box center [659, 222] width 124 height 33
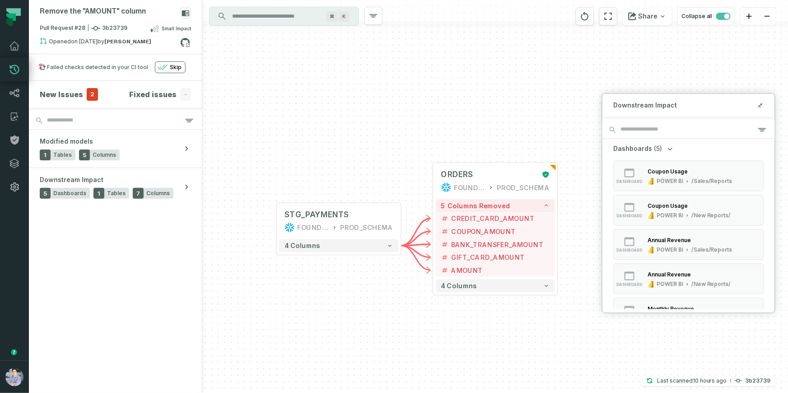
click at [333, 132] on div "+ ORDERS FOUNDATIONAL_DB PROD_SCHEMA + 5 columns removed - CREDIT_CARD_AMOUNT -…" at bounding box center [495, 196] width 586 height 393
click at [75, 98] on h4 "New Issues" at bounding box center [61, 94] width 43 height 11
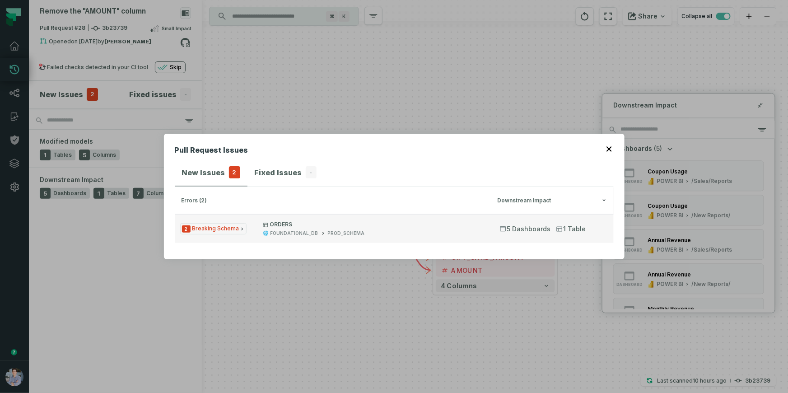
click at [296, 228] on span "ORDERS FOUNDATIONAL_DB PROD_SCHEMA" at bounding box center [373, 229] width 221 height 16
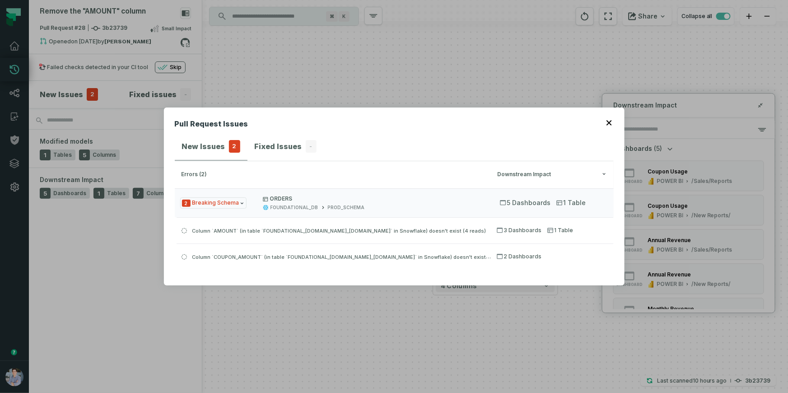
click at [613, 120] on button "button" at bounding box center [610, 121] width 7 height 7
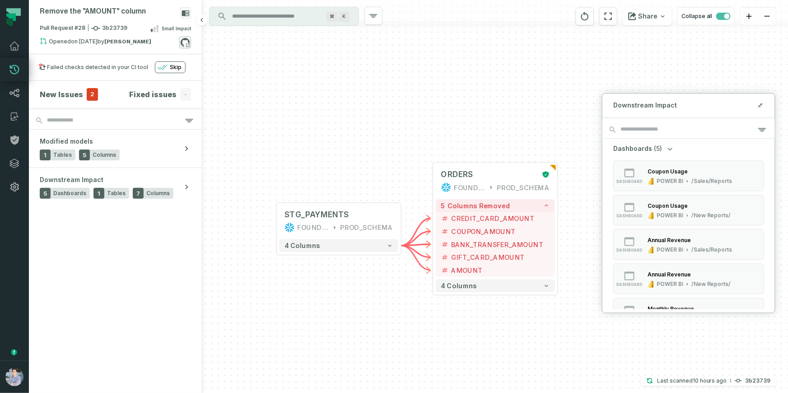
click at [187, 44] on icon at bounding box center [185, 43] width 12 height 12
click at [15, 42] on icon at bounding box center [14, 46] width 9 height 8
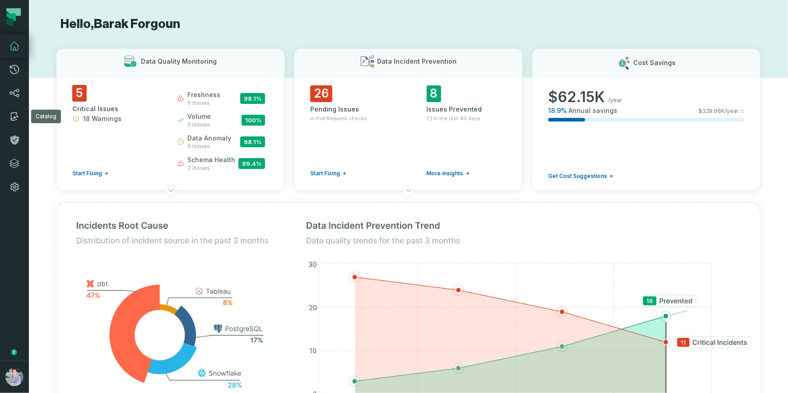
click at [20, 118] on link "Catalog" at bounding box center [14, 116] width 29 height 23
